Goal: Task Accomplishment & Management: Manage account settings

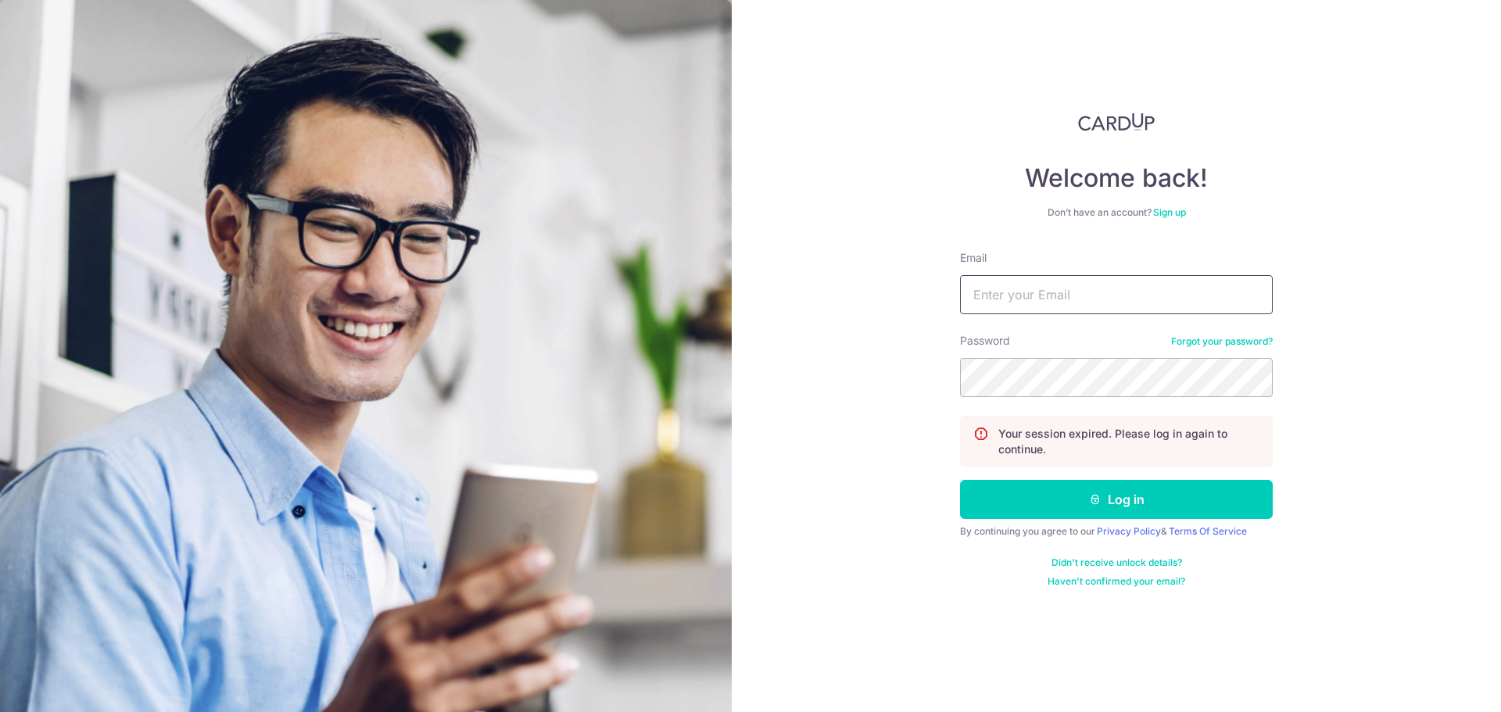
click at [1037, 286] on input "Email" at bounding box center [1116, 294] width 313 height 39
type input "[EMAIL_ADDRESS][DOMAIN_NAME]"
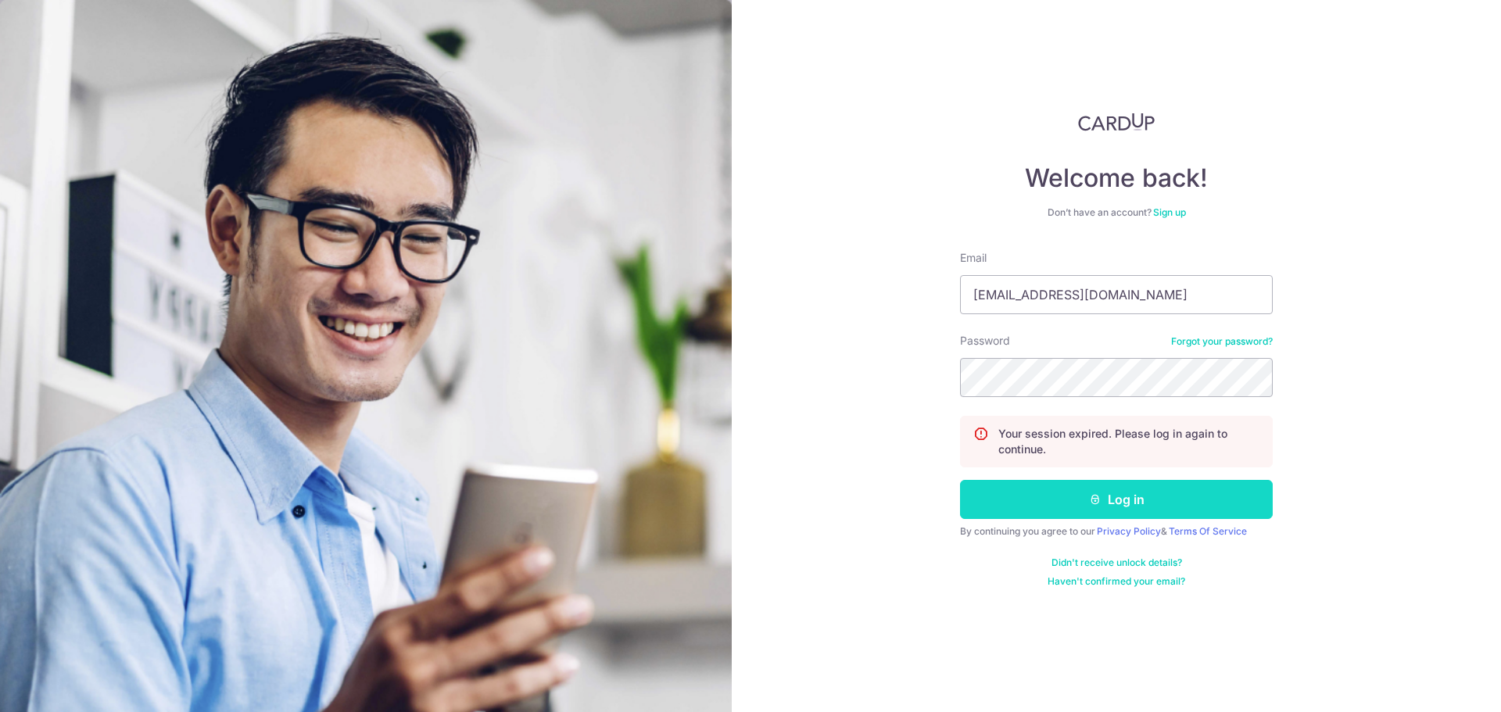
click at [1151, 492] on button "Log in" at bounding box center [1116, 499] width 313 height 39
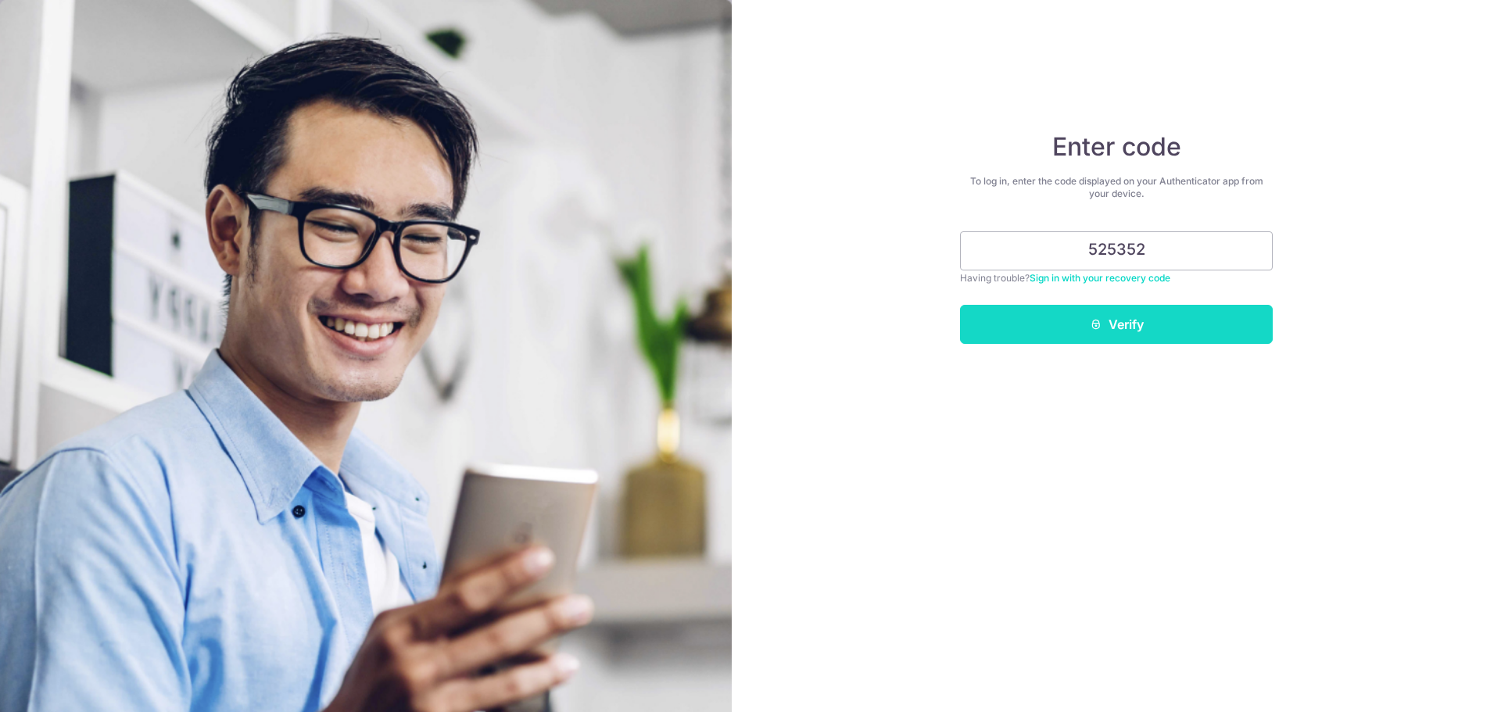
type input "525352"
click at [1125, 307] on button "Verify" at bounding box center [1116, 324] width 313 height 39
